Goal: Information Seeking & Learning: Learn about a topic

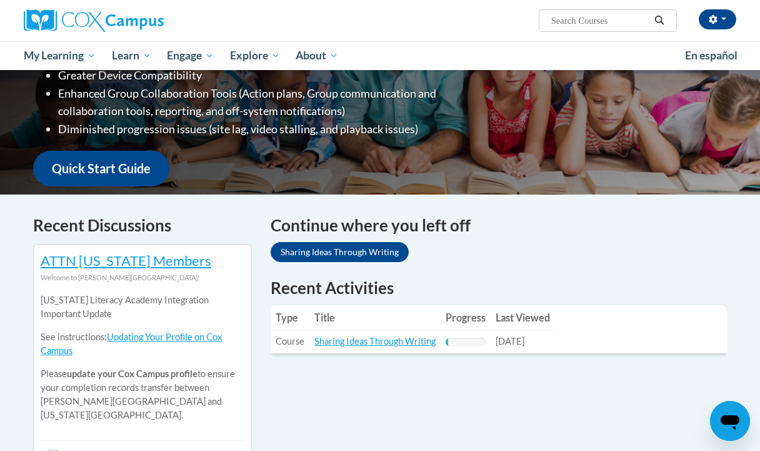
scroll to position [273, 0]
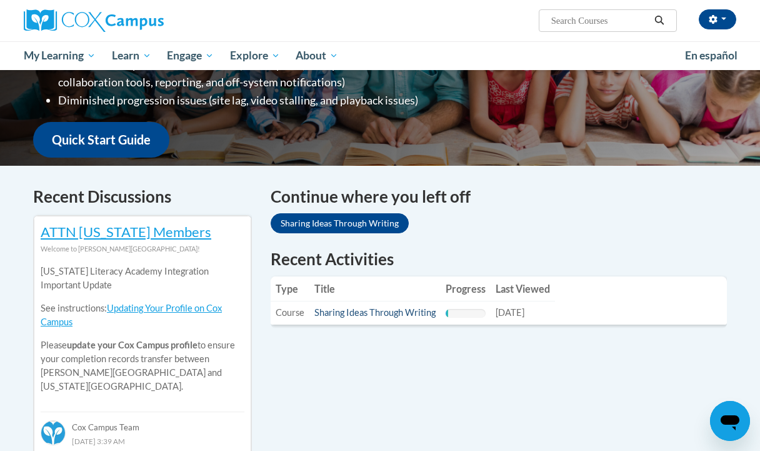
click at [353, 314] on link "Sharing Ideas Through Writing" at bounding box center [374, 312] width 121 height 11
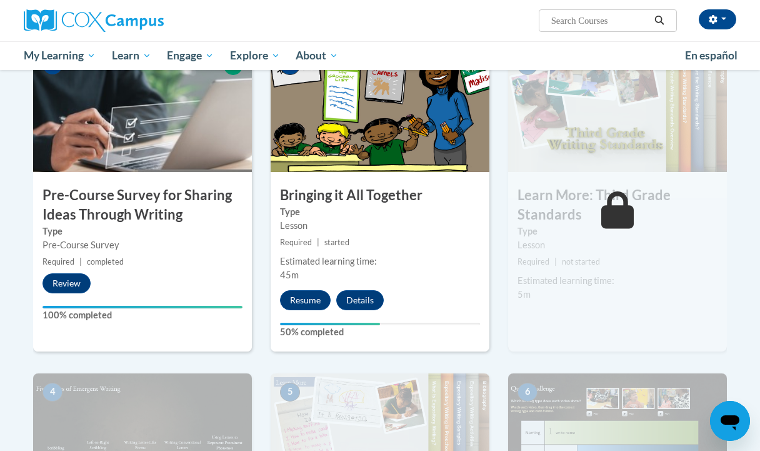
scroll to position [282, 0]
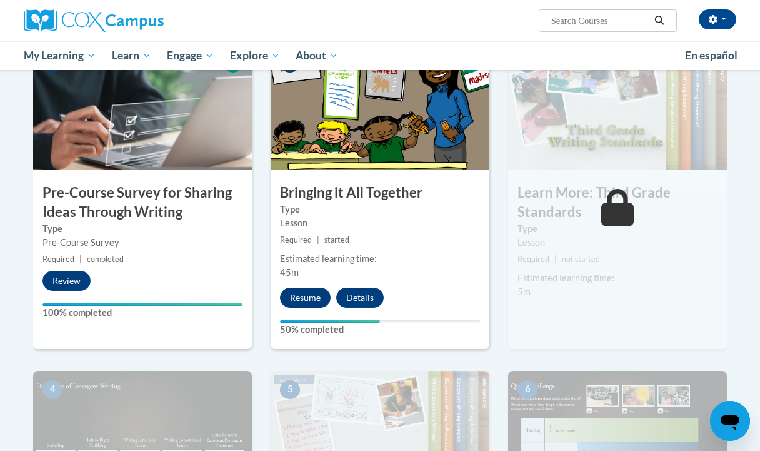
click at [309, 291] on button "Resume" at bounding box center [305, 298] width 51 height 20
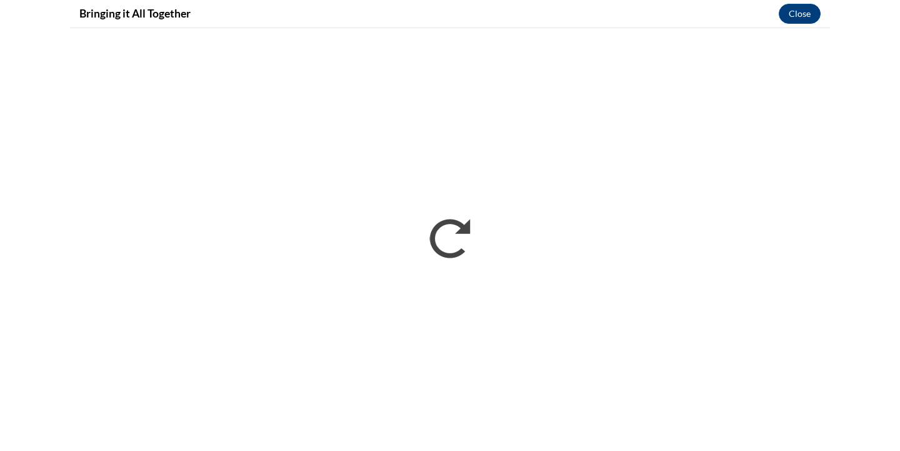
scroll to position [0, 0]
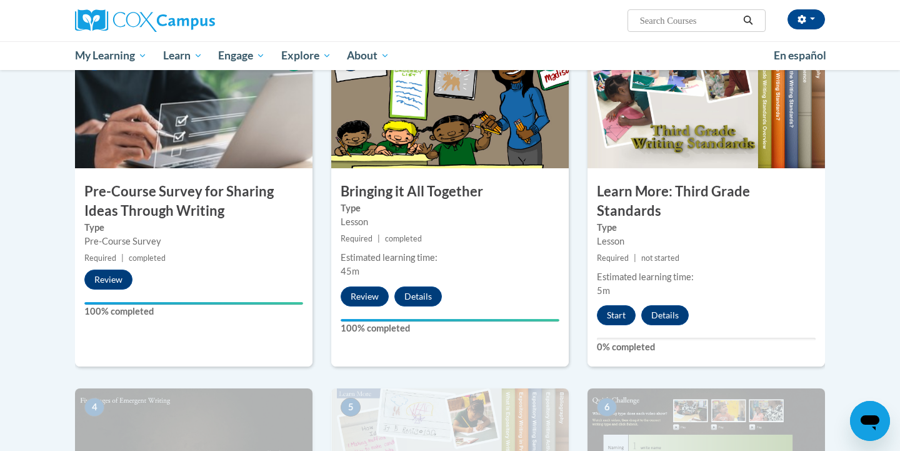
scroll to position [274, 0]
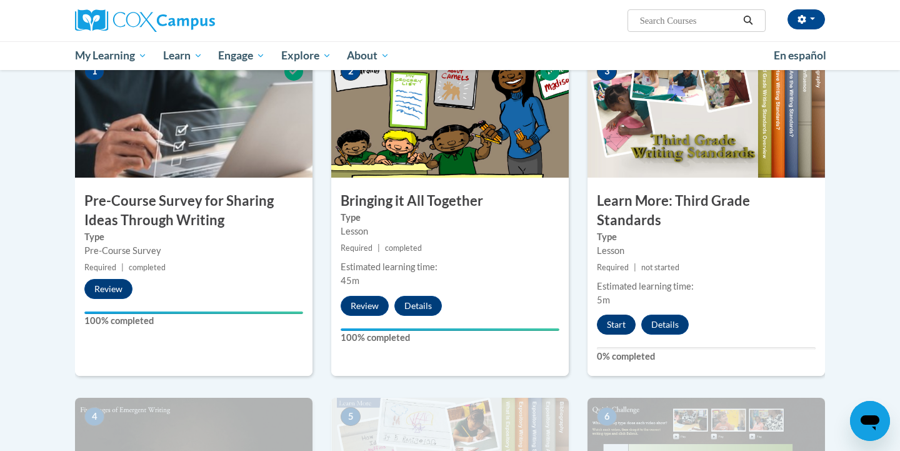
click at [620, 314] on button "Start" at bounding box center [616, 324] width 39 height 20
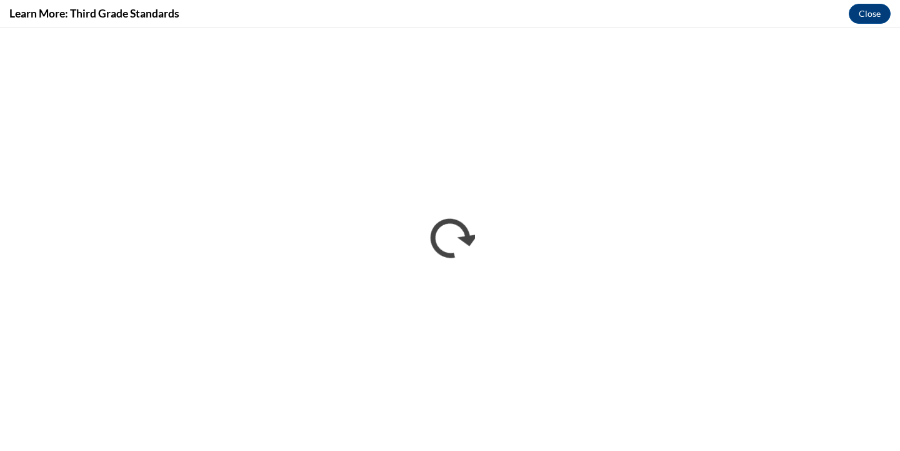
scroll to position [0, 0]
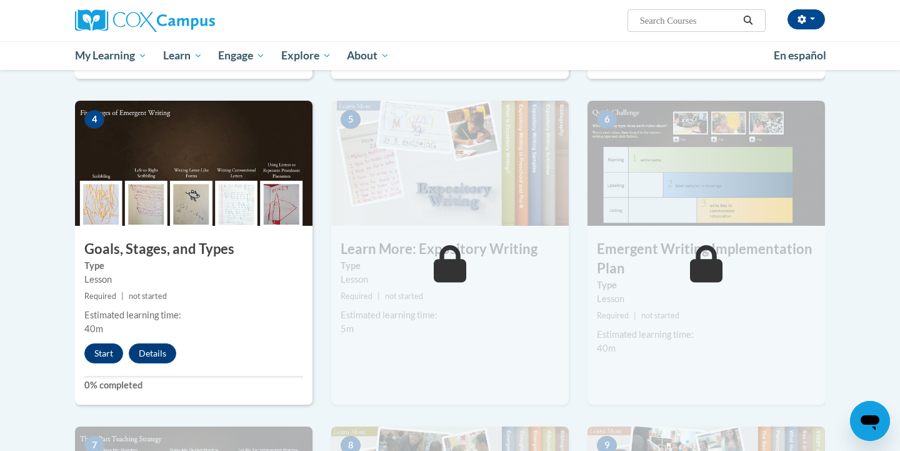
scroll to position [570, 0]
click at [93, 344] on button "Start" at bounding box center [103, 354] width 39 height 20
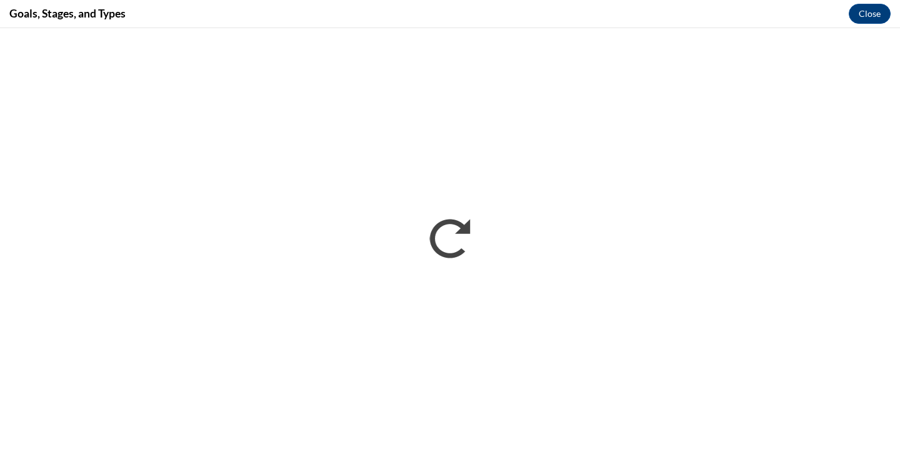
scroll to position [0, 0]
